Goal: Task Accomplishment & Management: Manage account settings

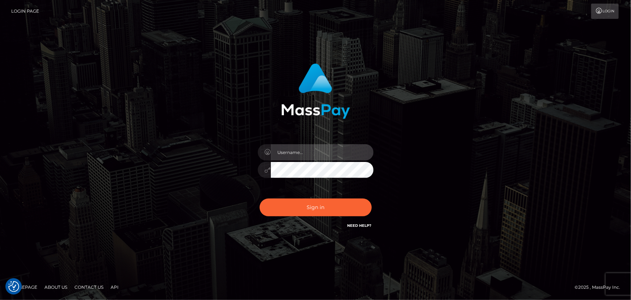
type input "[PERSON_NAME].spree"
click at [318, 220] on div "Sign in Need Help?" at bounding box center [316, 210] width 127 height 32
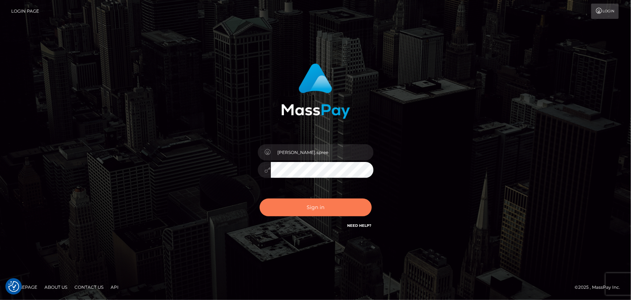
click at [314, 208] on button "Sign in" at bounding box center [316, 207] width 112 height 18
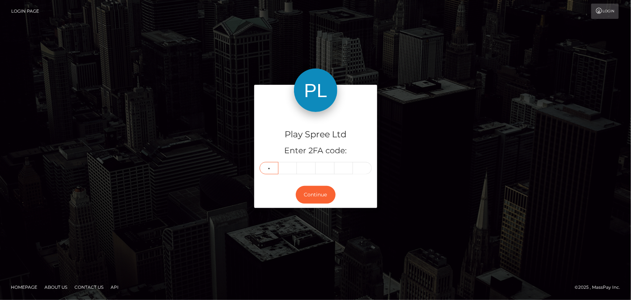
type input "5"
type input "8"
type input "1"
type input "0"
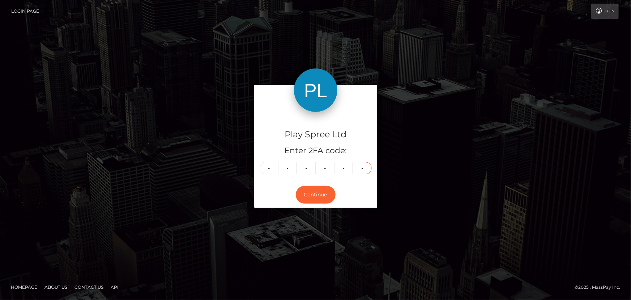
type input "9"
click at [318, 179] on div "Play Spree Ltd Enter 2FA code: 5 5 8 1 0 9 558109" at bounding box center [315, 146] width 123 height 69
click at [320, 193] on button "Continue" at bounding box center [316, 195] width 40 height 18
